Goal: Register for event/course

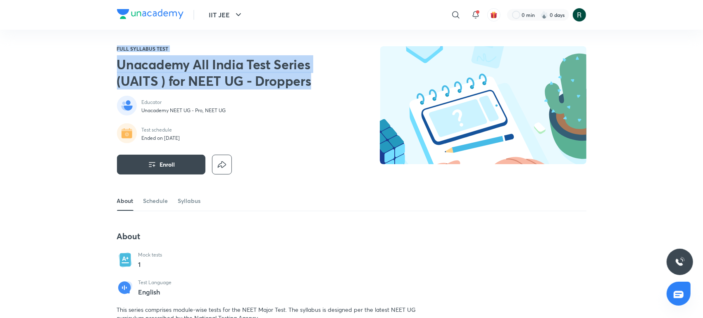
drag, startPoint x: 330, startPoint y: 79, endPoint x: 110, endPoint y: 47, distance: 222.5
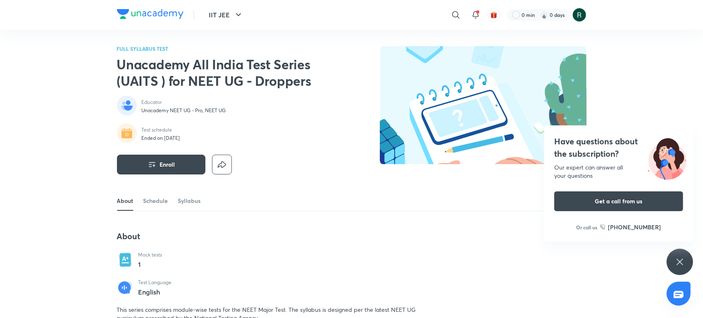
click at [231, 69] on h2 "Unacademy All India Test Series (UAITS ) for NEET UG - Droppers" at bounding box center [222, 72] width 211 height 33
